Goal: Task Accomplishment & Management: Complete application form

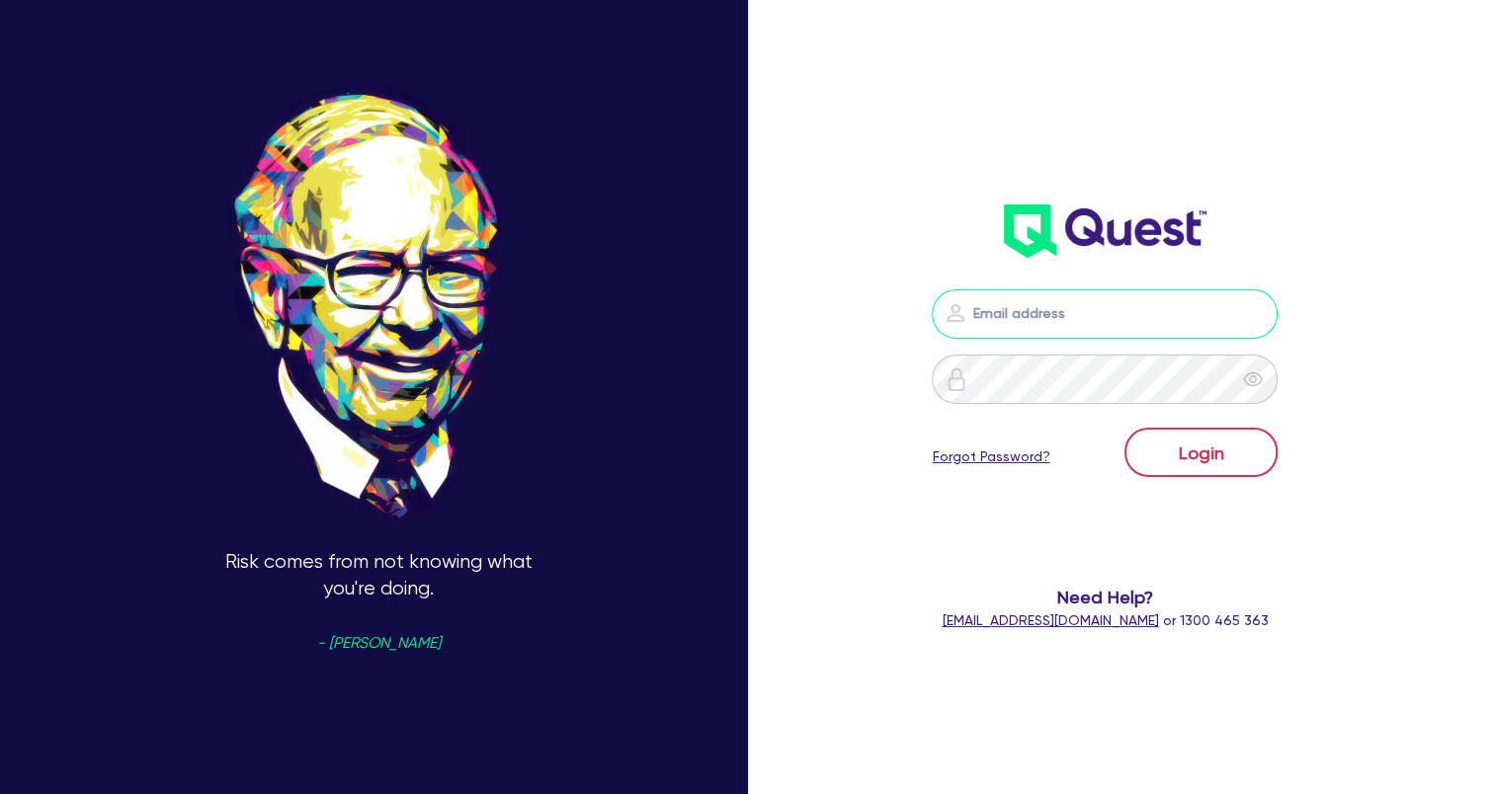
type input "[EMAIL_ADDRESS][DOMAIN_NAME]"
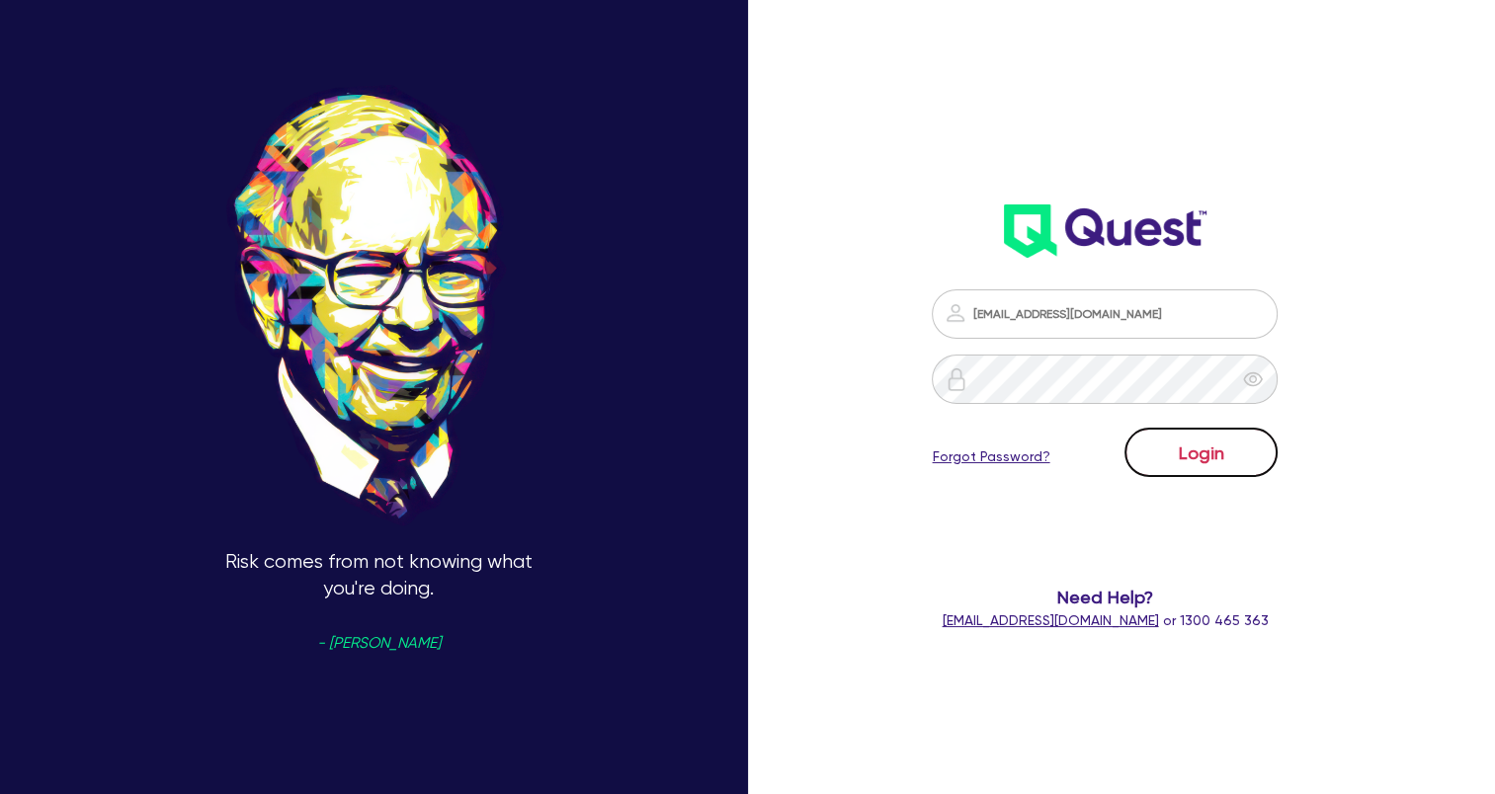
click at [1204, 473] on button "Login" at bounding box center [1200, 452] width 153 height 49
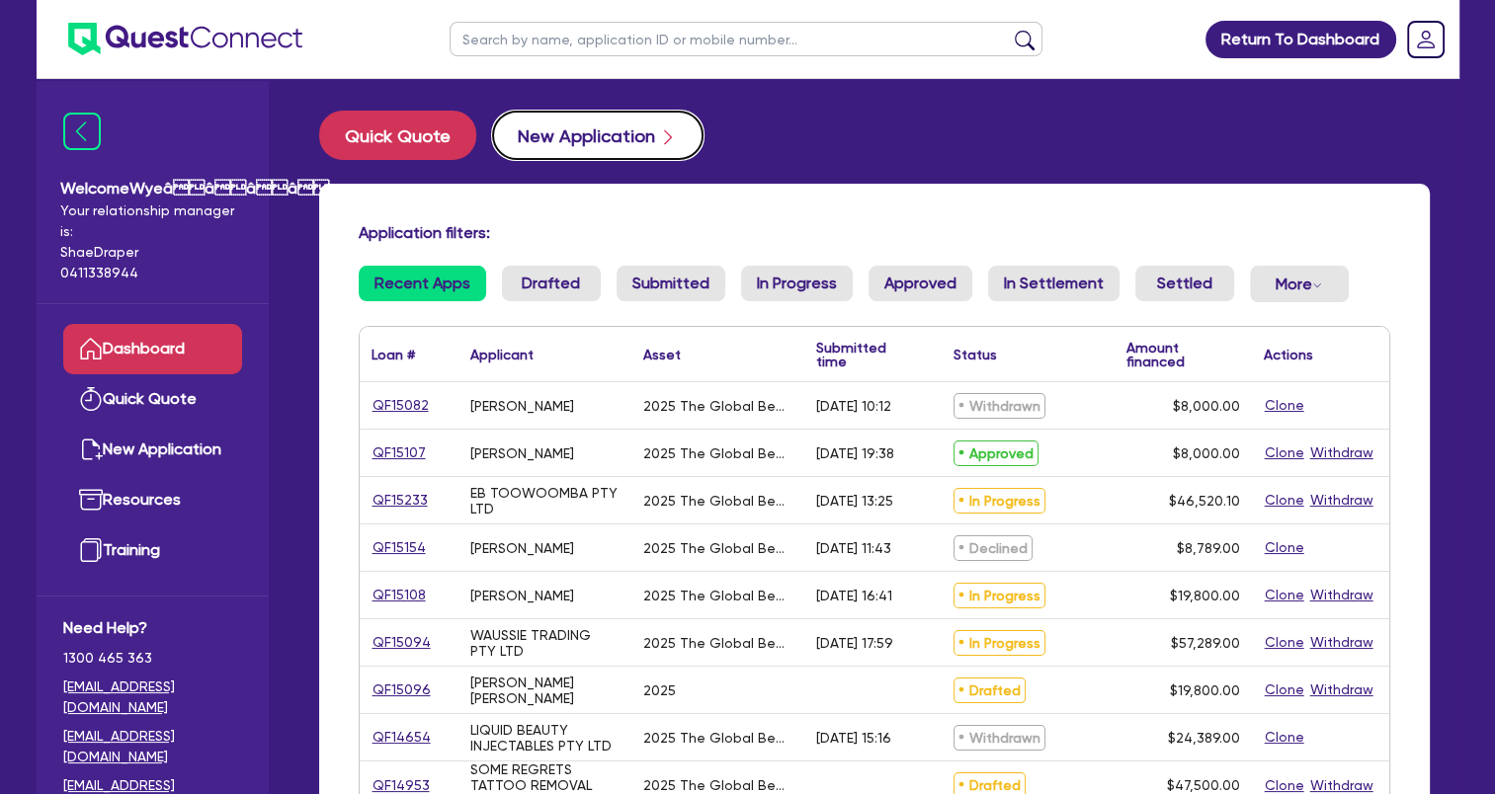
click at [576, 119] on button "New Application" at bounding box center [597, 135] width 211 height 49
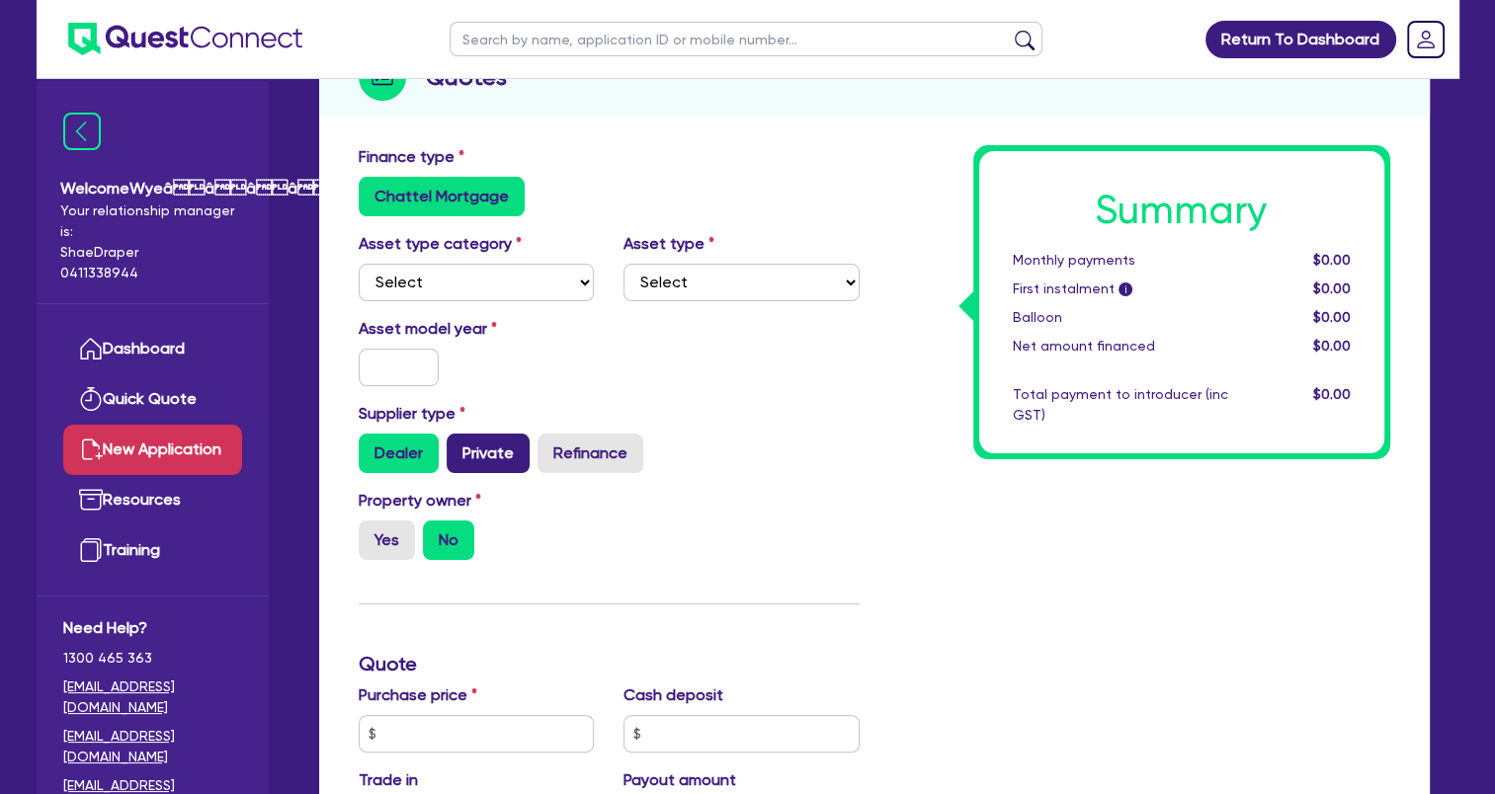
scroll to position [99, 0]
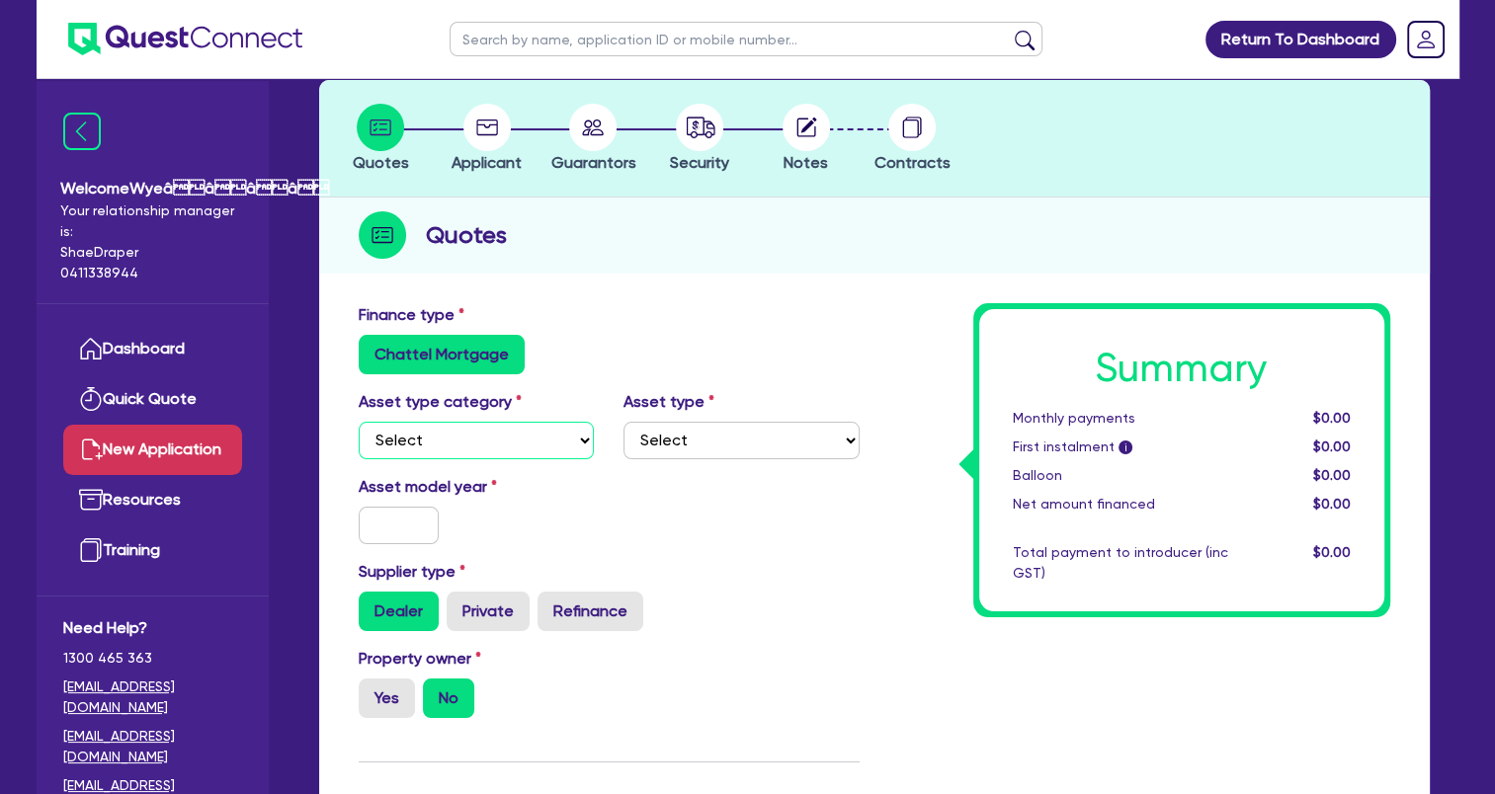
click at [510, 431] on select "Select Cars and light trucks Primary assets Secondary assets Tertiary assets" at bounding box center [477, 441] width 236 height 38
select select "TERTIARY_ASSETS"
click at [359, 422] on select "Select Cars and light trucks Primary assets Secondary assets Tertiary assets" at bounding box center [477, 441] width 236 height 38
click at [697, 436] on select "Select Beauty equipment IT equipment IT software Watercraft Other" at bounding box center [741, 441] width 236 height 38
select select "BEAUTY_EQUIPMENT"
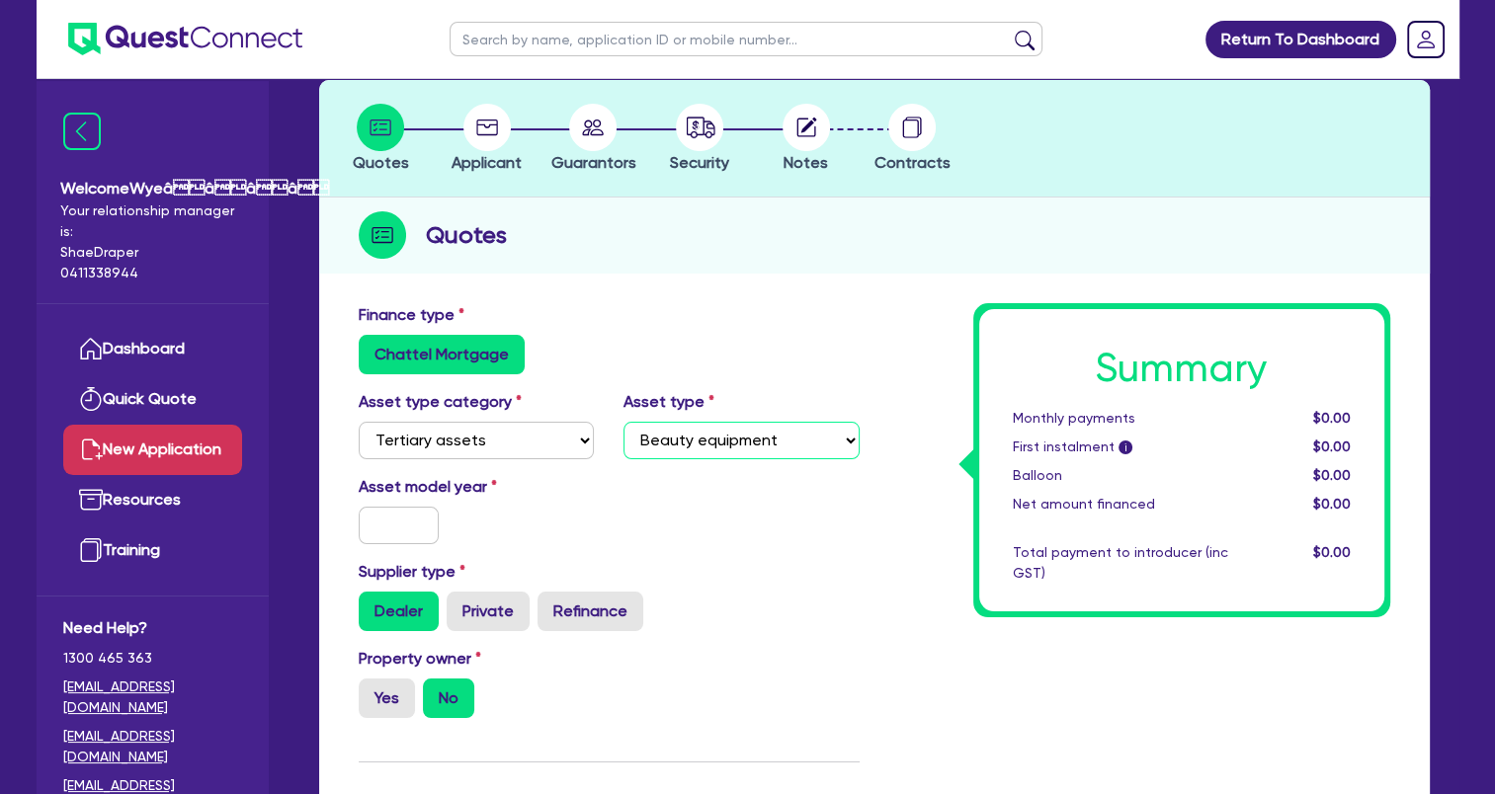
click at [623, 422] on select "Select Beauty equipment IT equipment IT software Watercraft Other" at bounding box center [741, 441] width 236 height 38
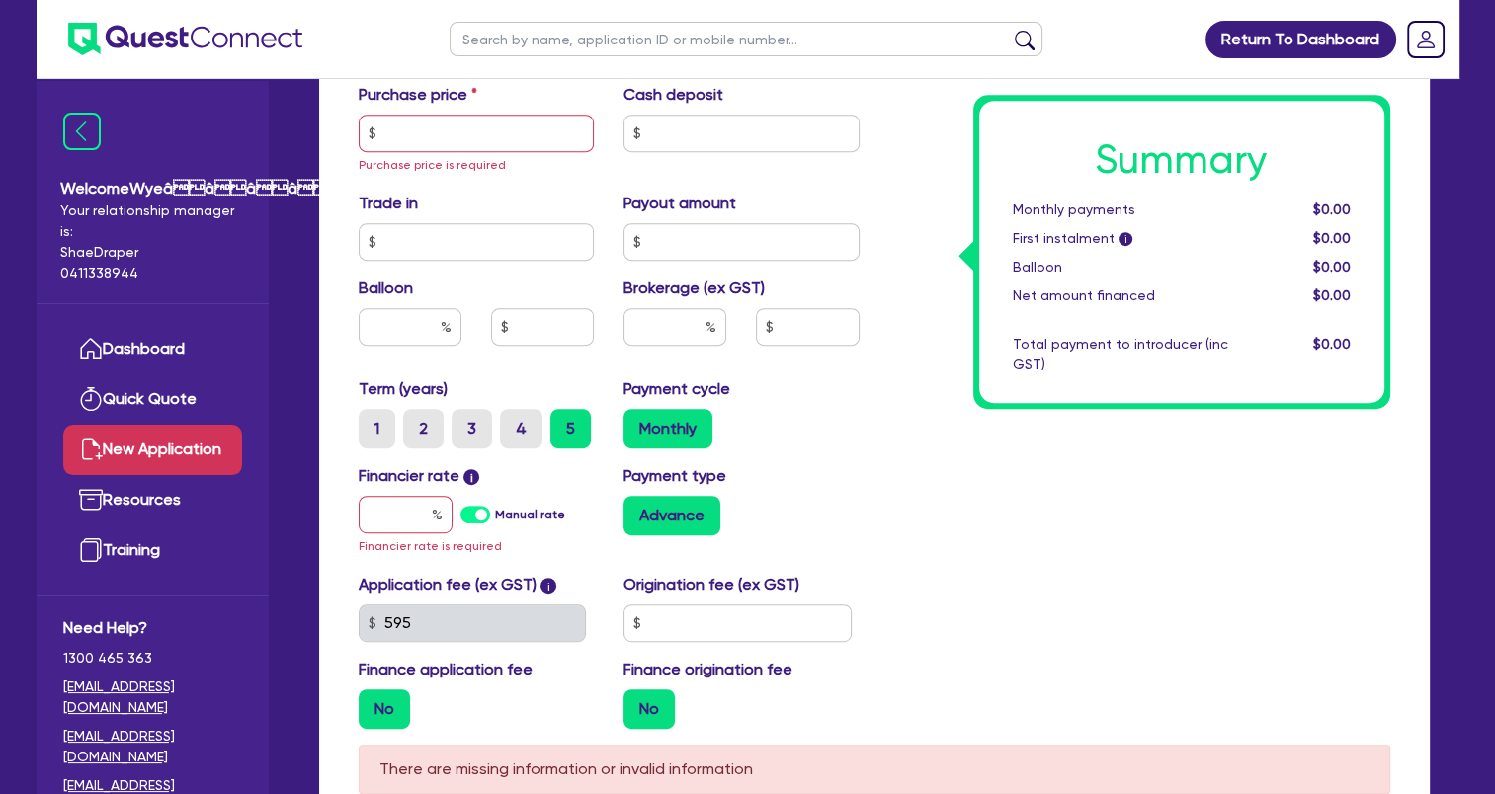
scroll to position [1078, 0]
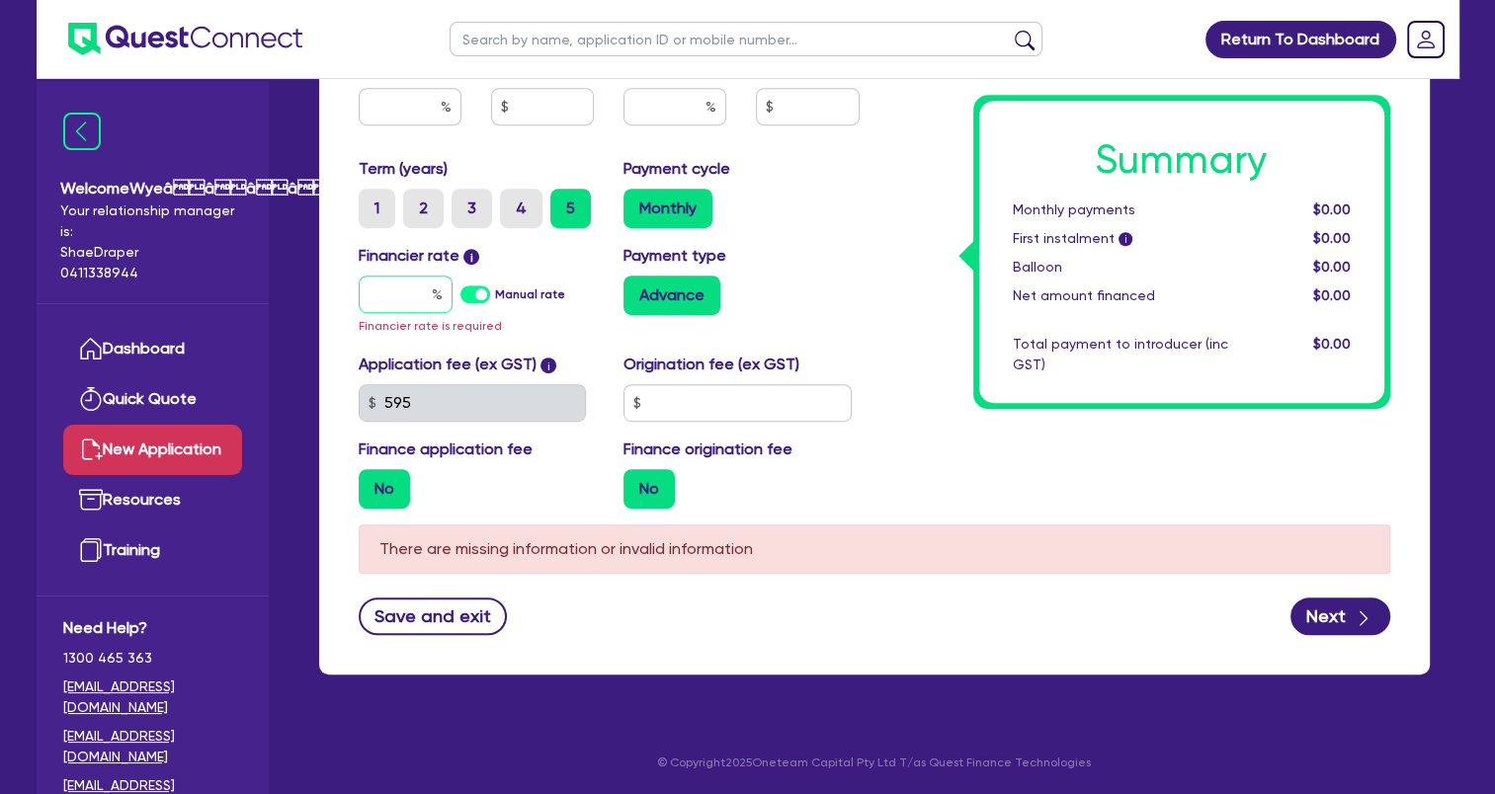
click at [401, 294] on input "text" at bounding box center [406, 295] width 94 height 38
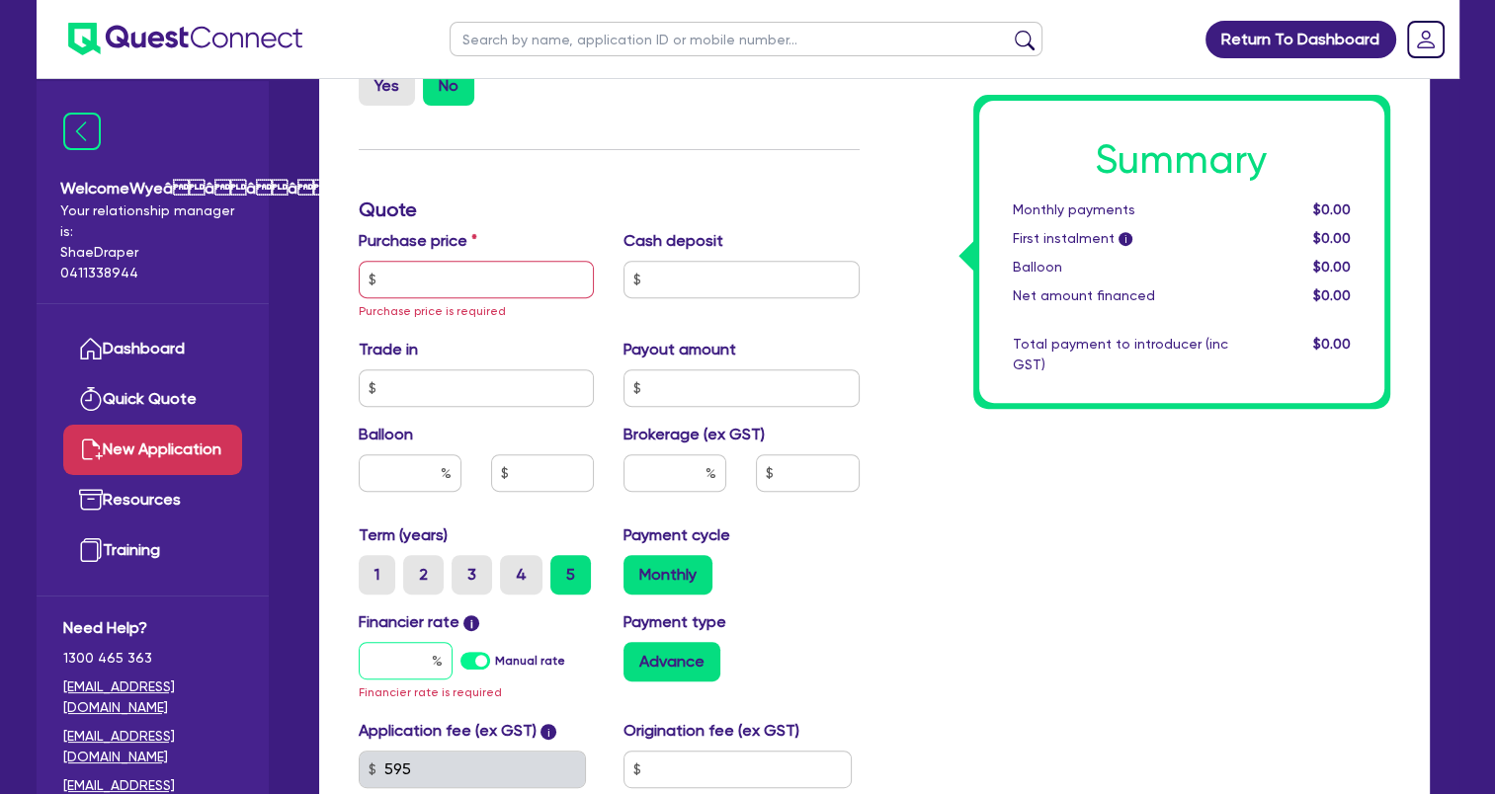
scroll to position [683, 0]
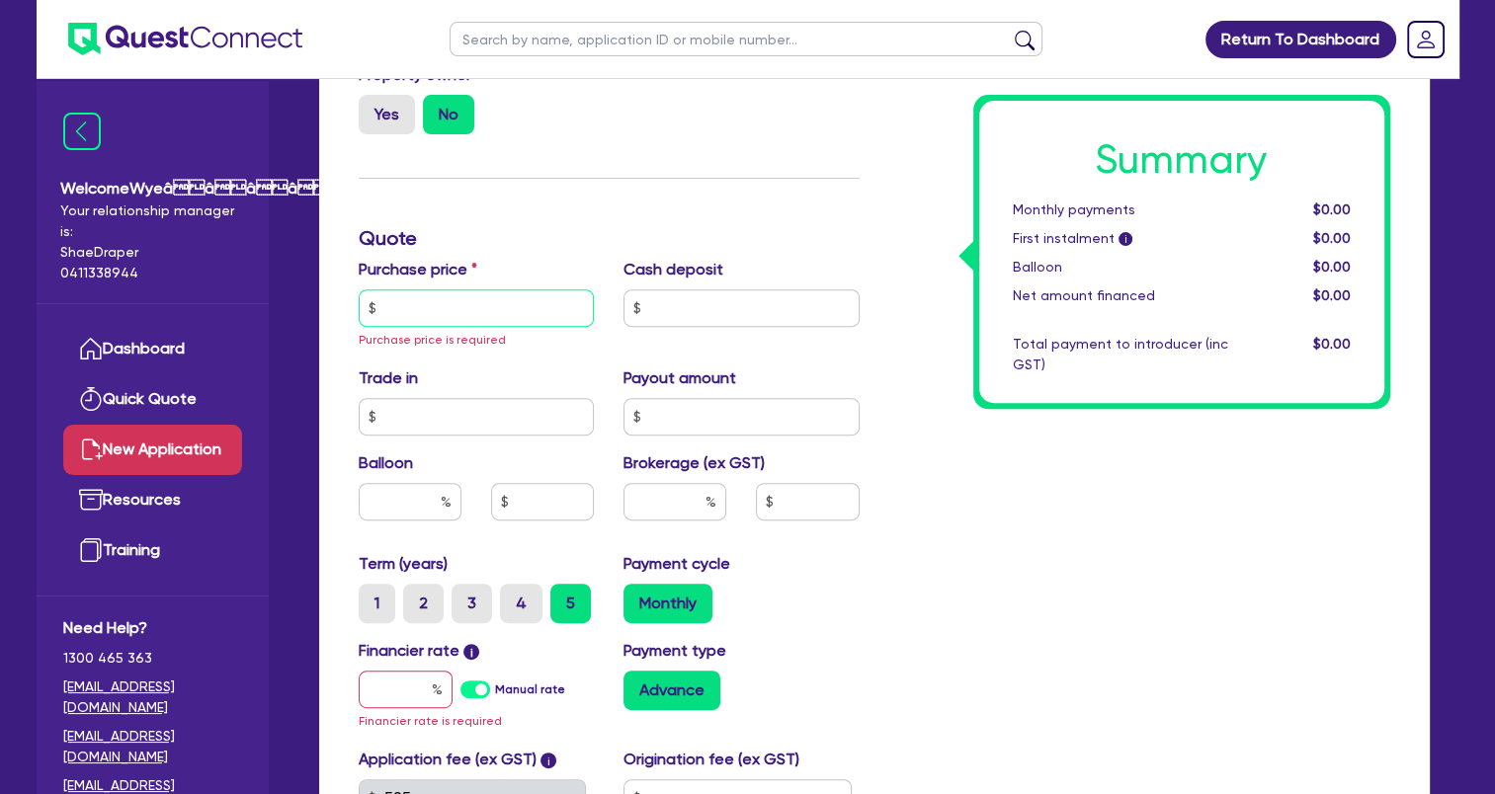
click at [507, 304] on input "text" at bounding box center [477, 308] width 236 height 38
paste input "61,990"
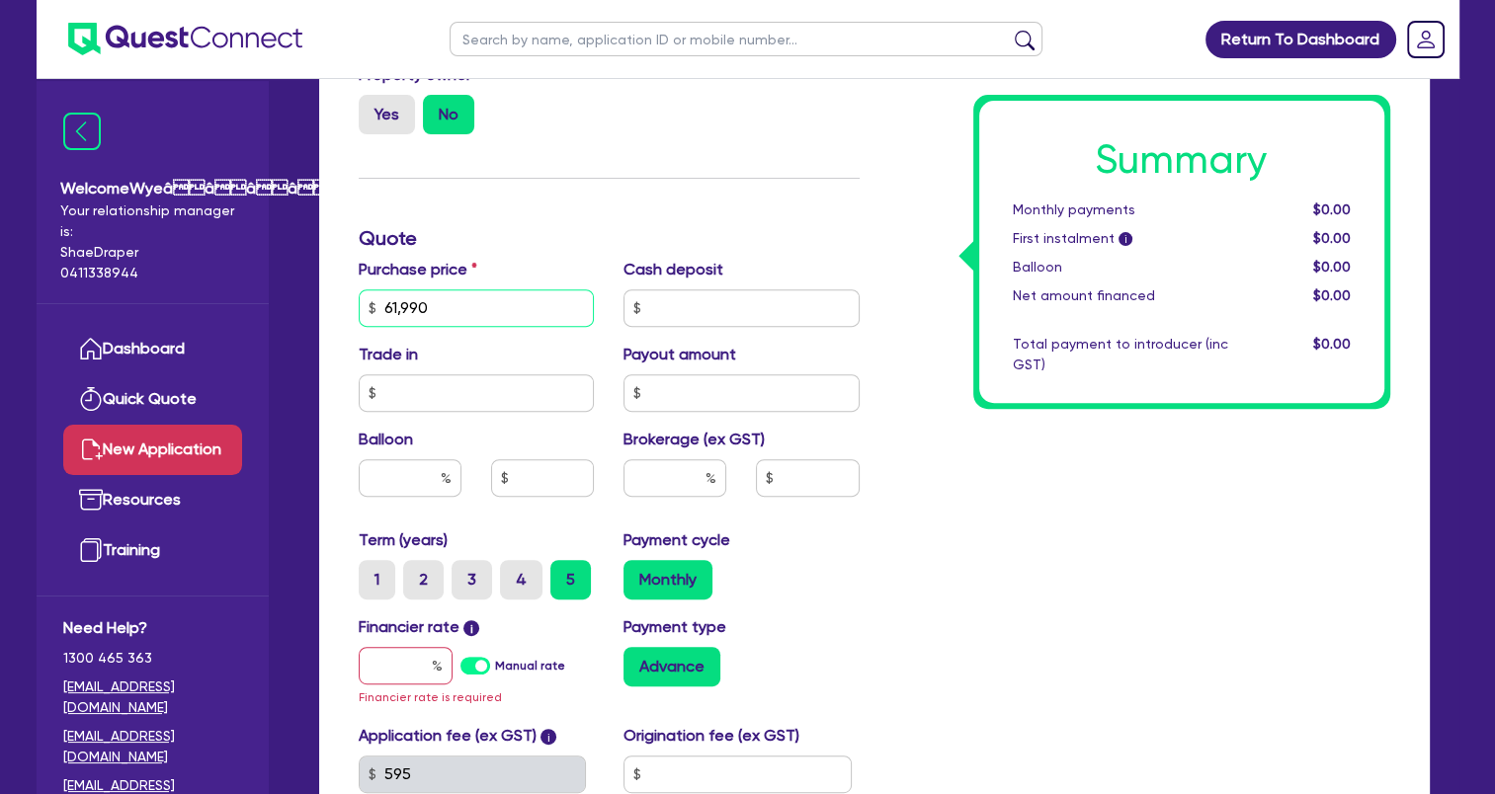
drag, startPoint x: 530, startPoint y: 309, endPoint x: 335, endPoint y: 283, distance: 197.4
click at [335, 283] on div "Finance type Chattel Mortgage Asset type category Select Cars and light trucks …" at bounding box center [874, 378] width 1110 height 1337
paste input "8,189.0"
type input "68,189.00"
click at [705, 317] on input "text" at bounding box center [741, 308] width 236 height 38
